Goal: Check status: Check status

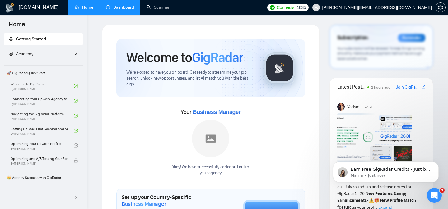
click at [119, 7] on link "Dashboard" at bounding box center [120, 7] width 28 height 5
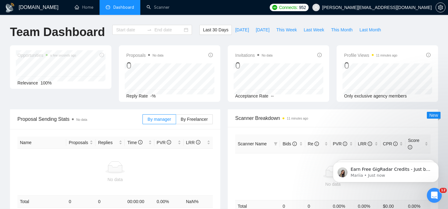
type input "[DATE]"
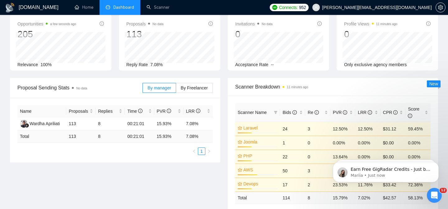
scroll to position [30, 0]
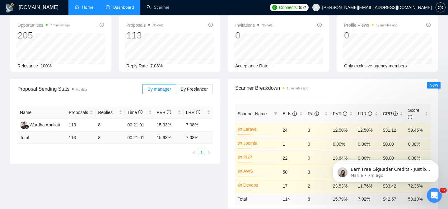
click at [93, 10] on link "Home" at bounding box center [84, 7] width 19 height 5
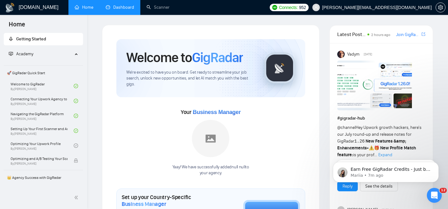
click at [125, 8] on link "Dashboard" at bounding box center [120, 7] width 28 height 5
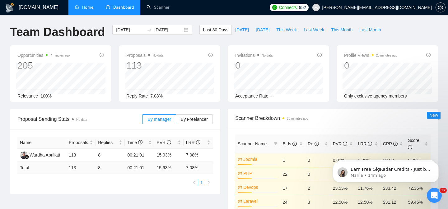
click at [90, 10] on link "Home" at bounding box center [84, 7] width 19 height 5
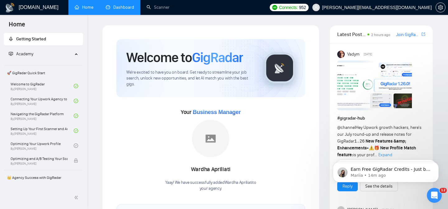
click at [127, 10] on link "Dashboard" at bounding box center [120, 7] width 28 height 5
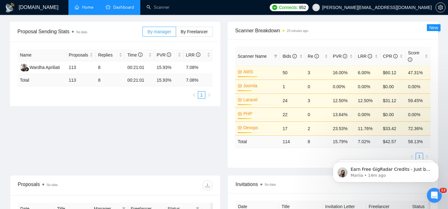
scroll to position [71, 0]
